Goal: Information Seeking & Learning: Learn about a topic

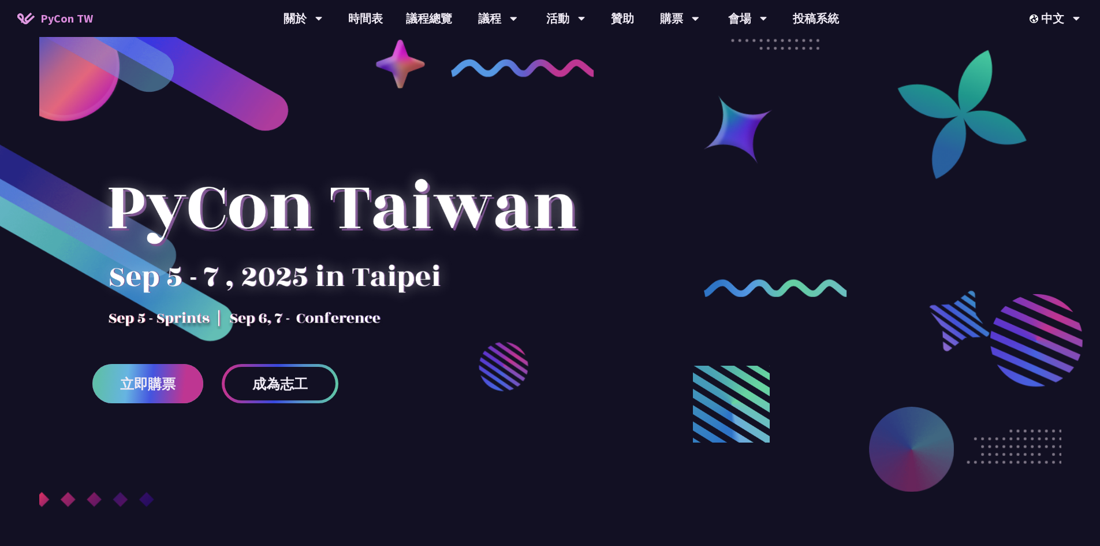
click at [140, 378] on span "立即購票" at bounding box center [147, 384] width 55 height 14
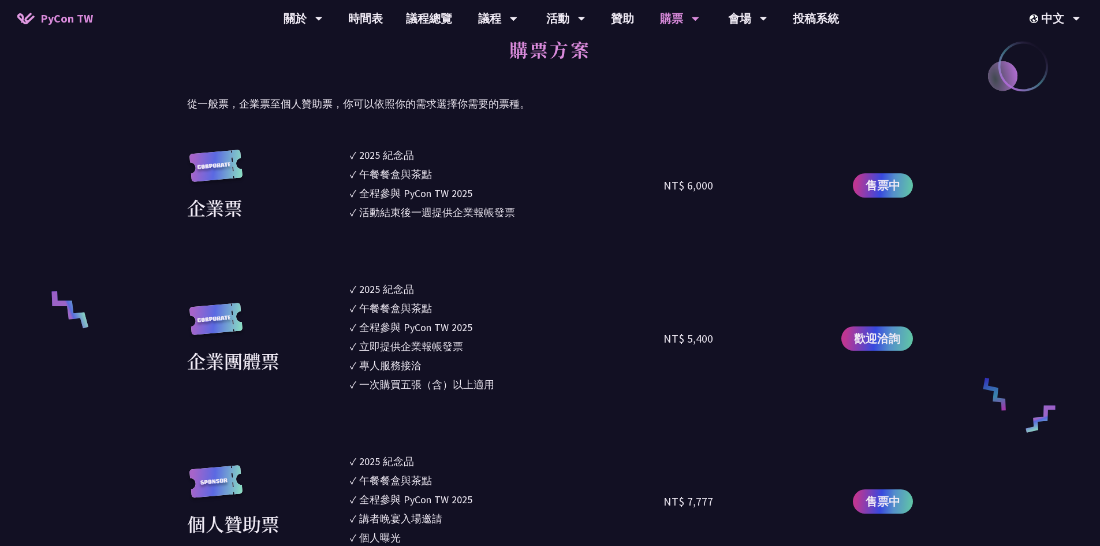
scroll to position [346, 0]
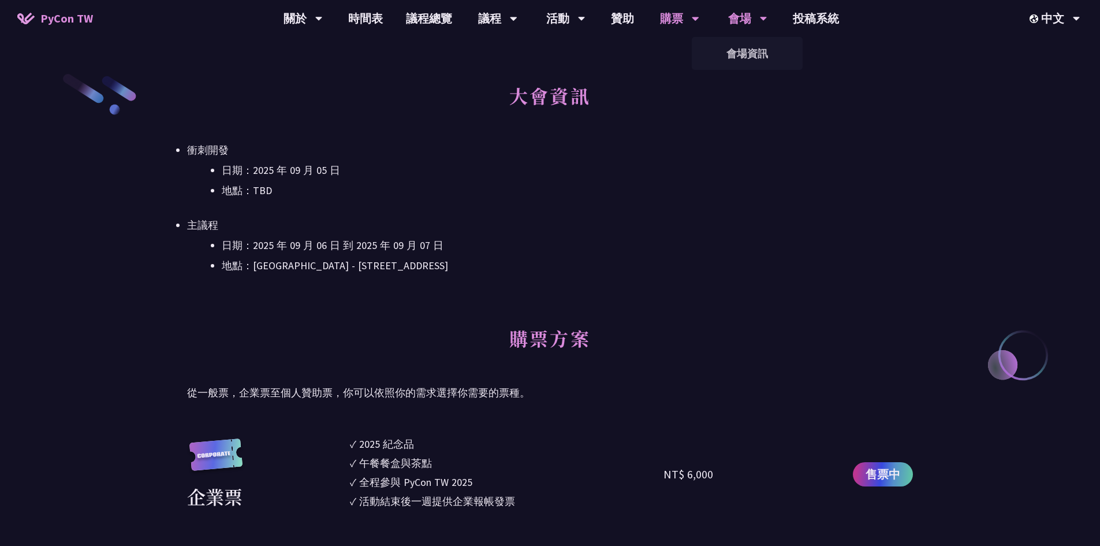
click at [754, 23] on div "會場" at bounding box center [747, 18] width 39 height 37
click at [766, 50] on link "會場資訊" at bounding box center [747, 53] width 111 height 27
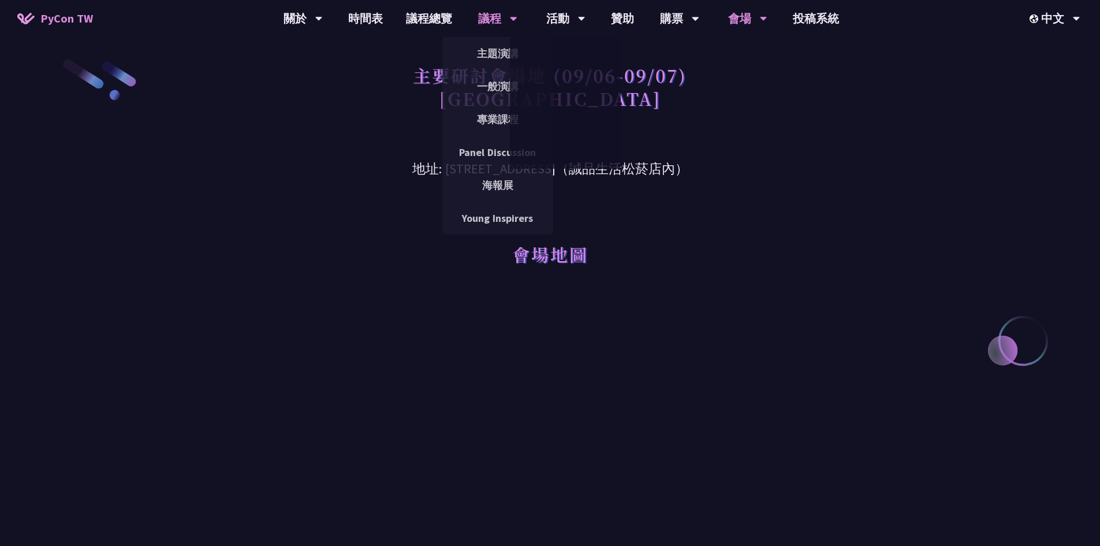
click at [476, 15] on div "議程 主題演講 一般演講 專業課程 Panel Discussion 海報展 Young Inspirers" at bounding box center [498, 18] width 68 height 37
click at [500, 63] on link "主題演講" at bounding box center [497, 53] width 111 height 27
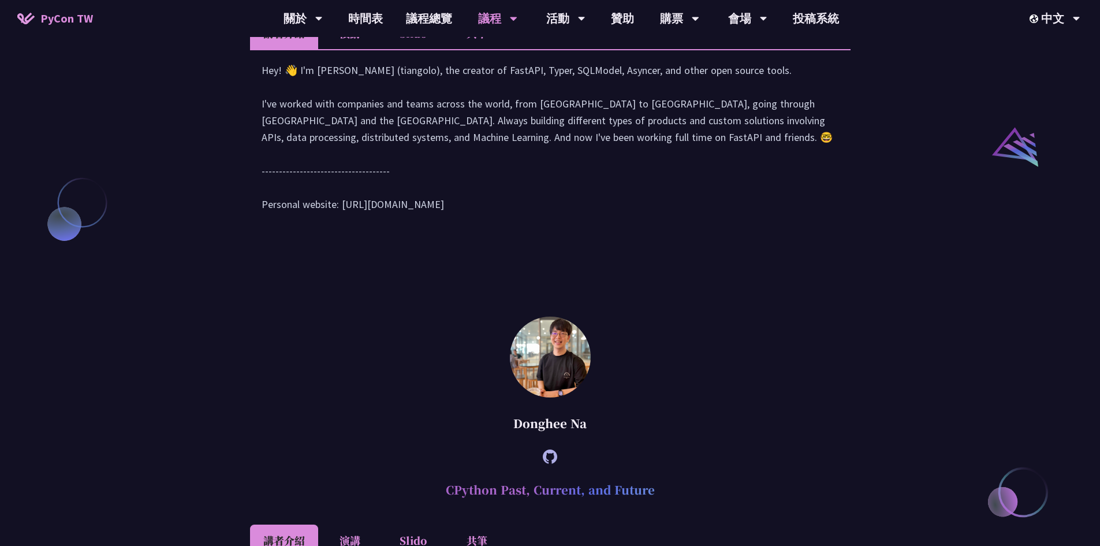
scroll to position [1213, 0]
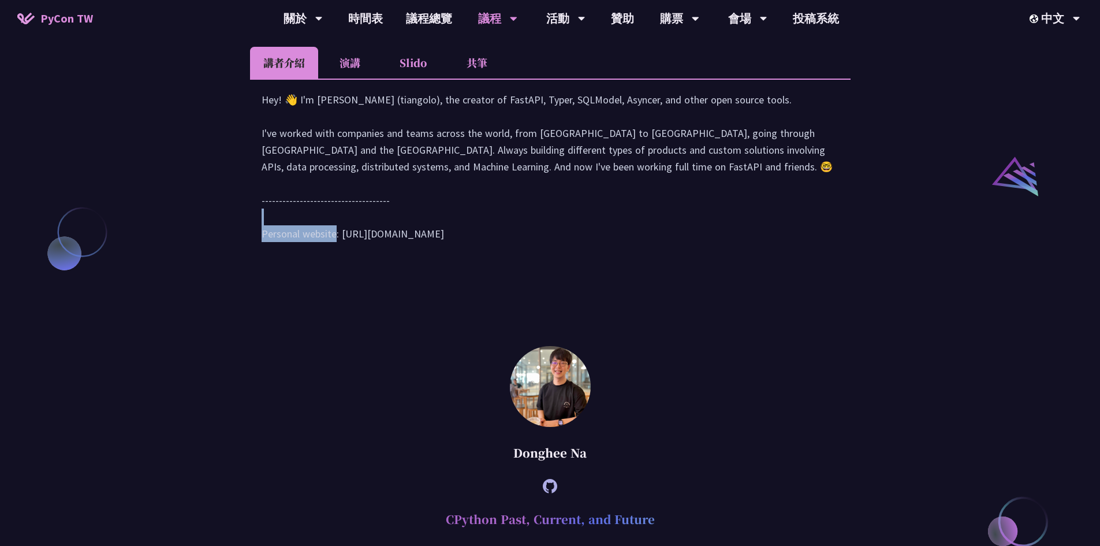
drag, startPoint x: 341, startPoint y: 336, endPoint x: 505, endPoint y: 289, distance: 170.0
click at [460, 254] on div "Hey! 👋 I'm [PERSON_NAME] (tiangolo), the creator of FastAPI, Typer, SQLModel, A…" at bounding box center [550, 172] width 577 height 162
click at [431, 254] on div "Hey! 👋 I'm [PERSON_NAME] (tiangolo), the creator of FastAPI, Typer, SQLModel, A…" at bounding box center [550, 172] width 577 height 162
drag, startPoint x: 438, startPoint y: 333, endPoint x: 345, endPoint y: 334, distance: 93.6
click at [345, 254] on div "Hey! 👋 I'm [PERSON_NAME] (tiangolo), the creator of FastAPI, Typer, SQLModel, A…" at bounding box center [550, 172] width 577 height 162
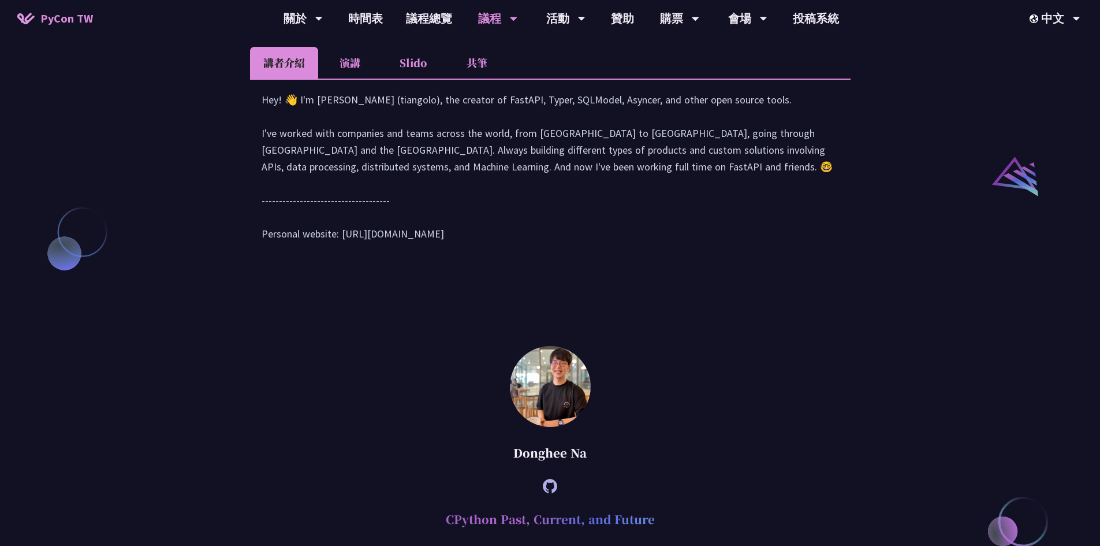
click at [344, 254] on div "Hey! 👋 I'm [PERSON_NAME] (tiangolo), the creator of FastAPI, Typer, SQLModel, A…" at bounding box center [550, 172] width 577 height 162
copy div "tps://[DOMAIN_NAME][URL]"
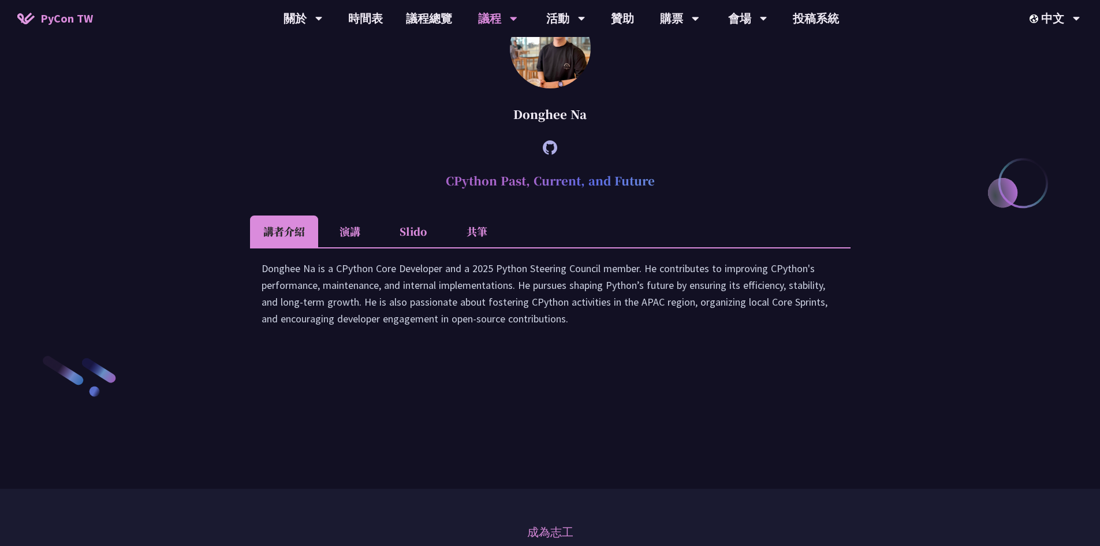
scroll to position [1617, 0]
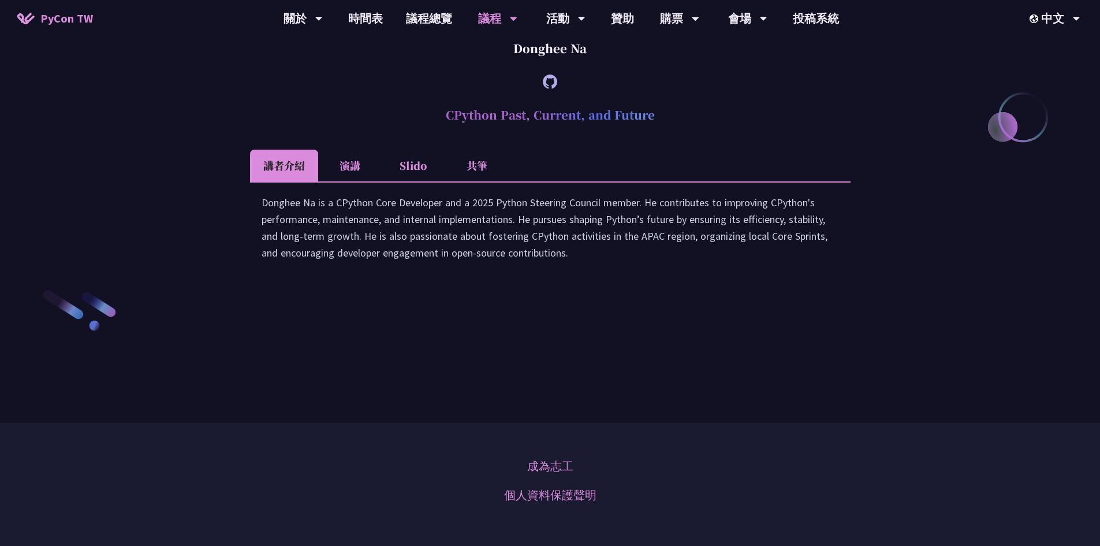
click at [333, 181] on li "演講" at bounding box center [350, 166] width 64 height 32
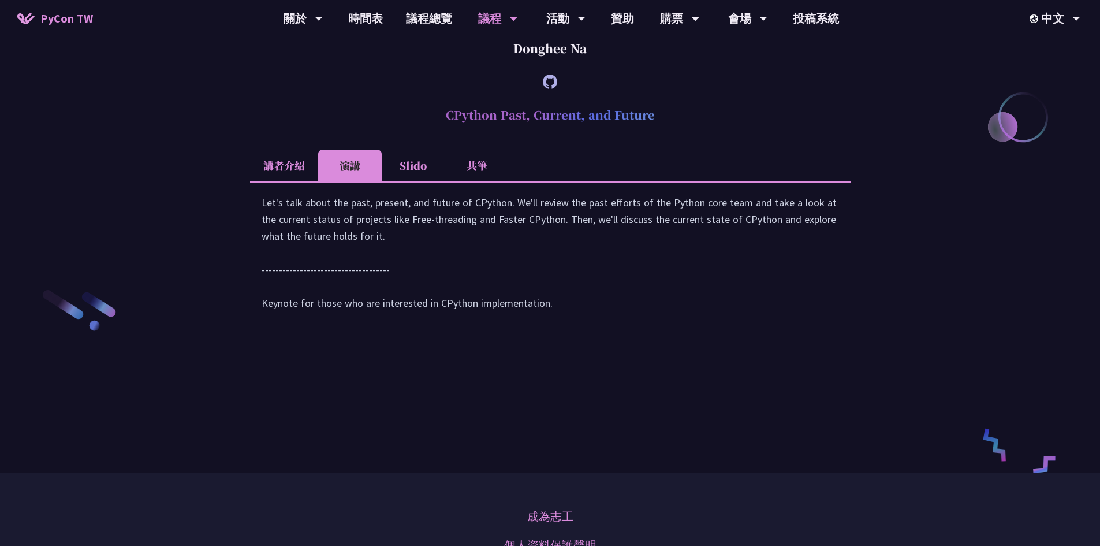
click at [394, 181] on li "Slido" at bounding box center [414, 166] width 64 height 32
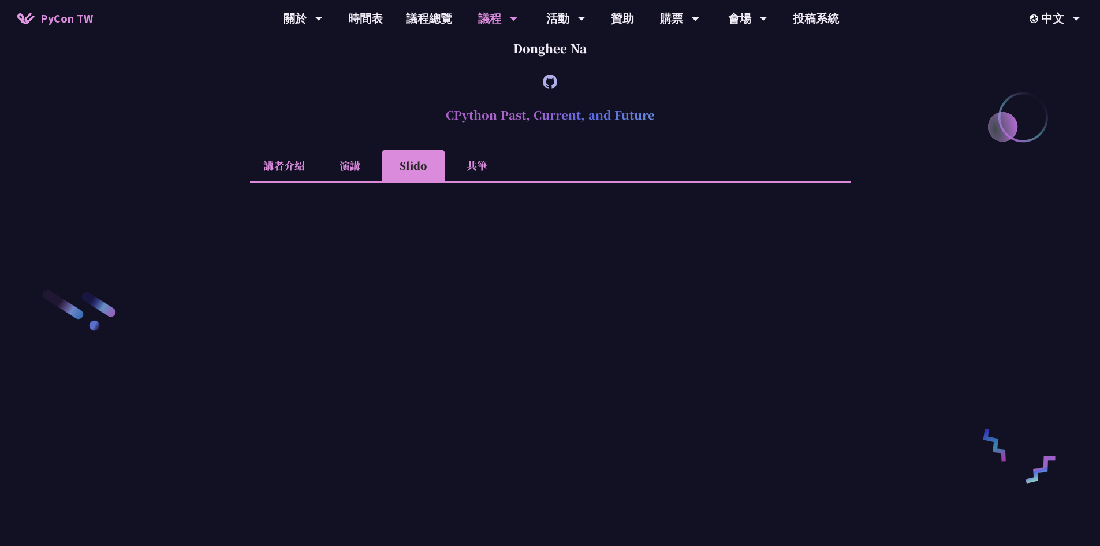
click at [470, 181] on li "共筆" at bounding box center [477, 166] width 64 height 32
click at [422, 181] on li "Slido" at bounding box center [414, 166] width 64 height 32
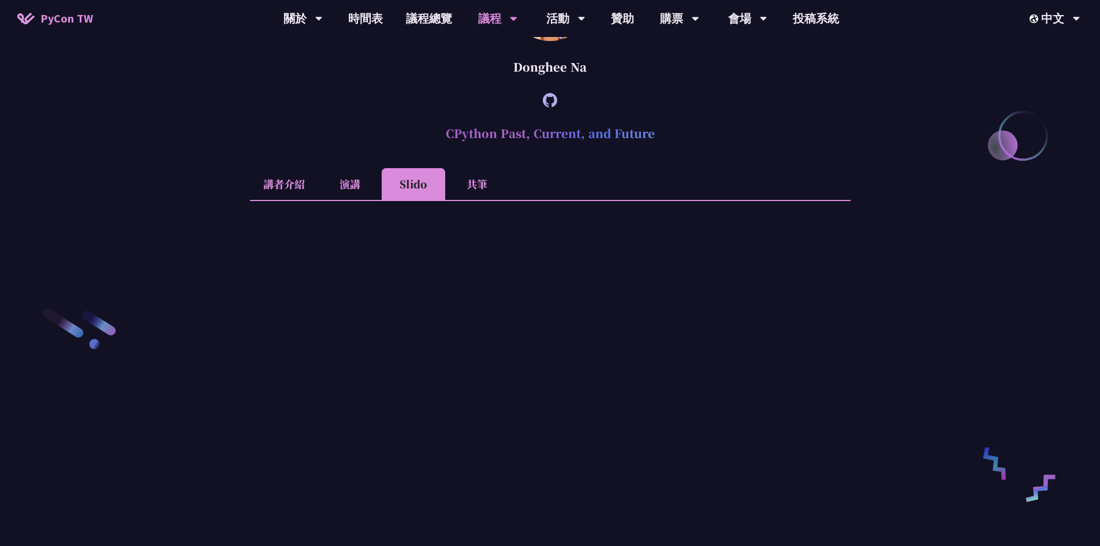
scroll to position [1559, 0]
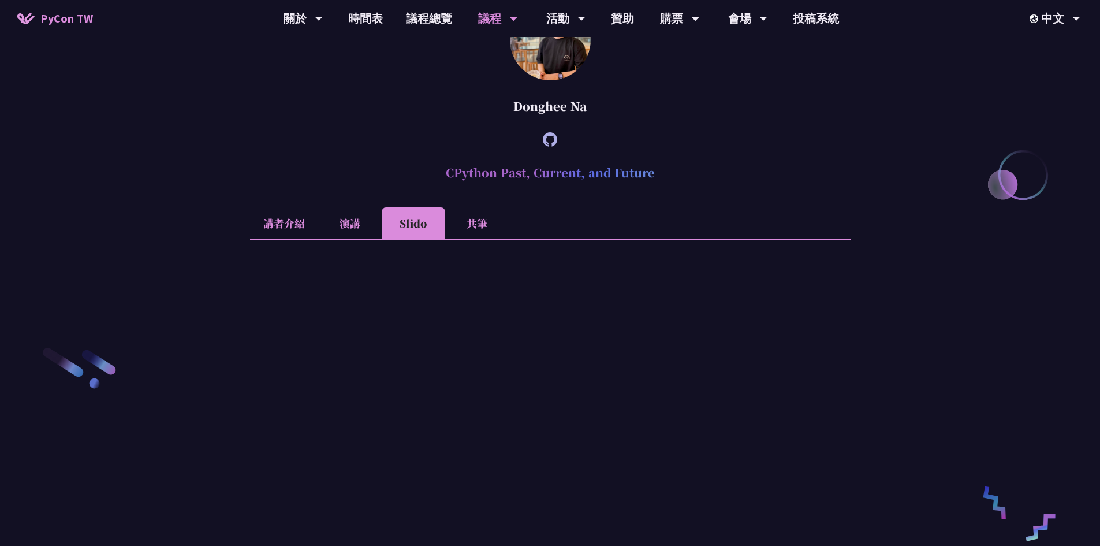
click at [304, 239] on li "講者介紹" at bounding box center [284, 223] width 68 height 32
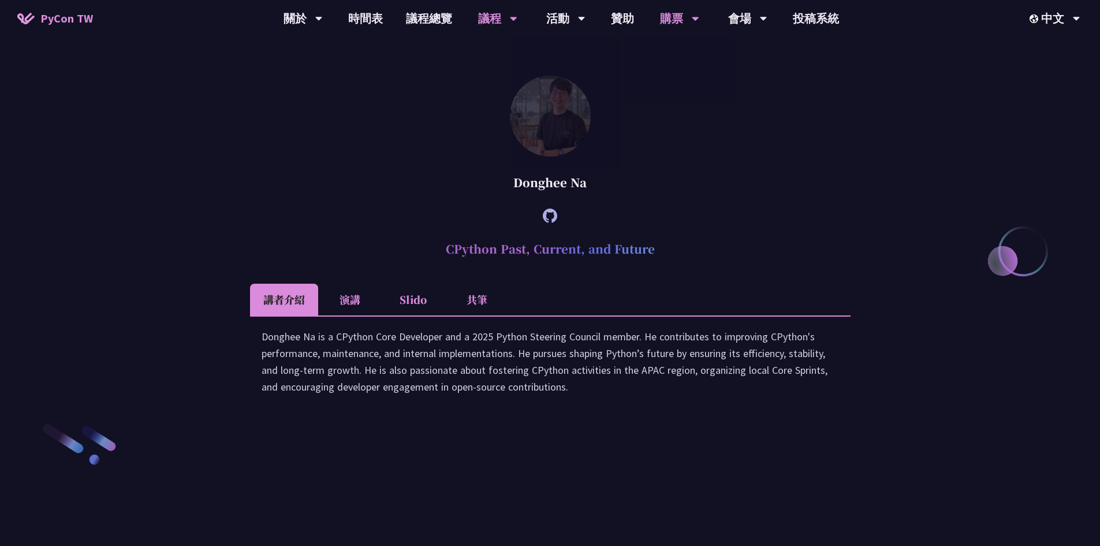
scroll to position [1492, 0]
